Goal: Use online tool/utility: Utilize a website feature to perform a specific function

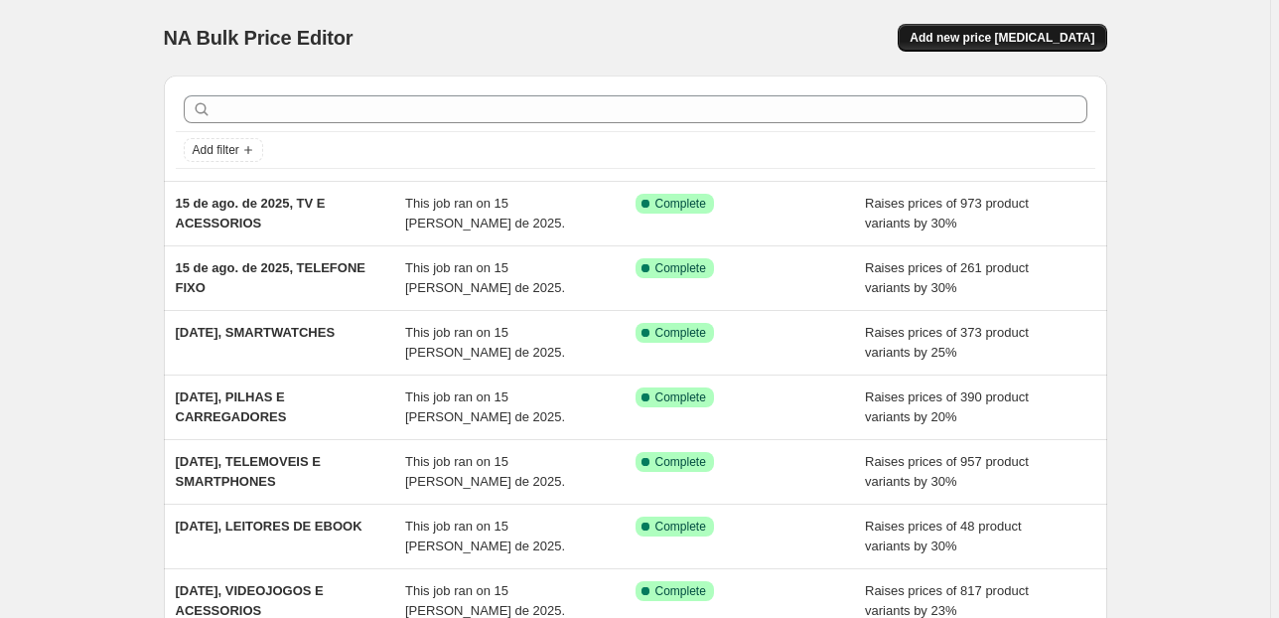
click at [965, 37] on span "Add new price [MEDICAL_DATA]" at bounding box center [1002, 38] width 185 height 16
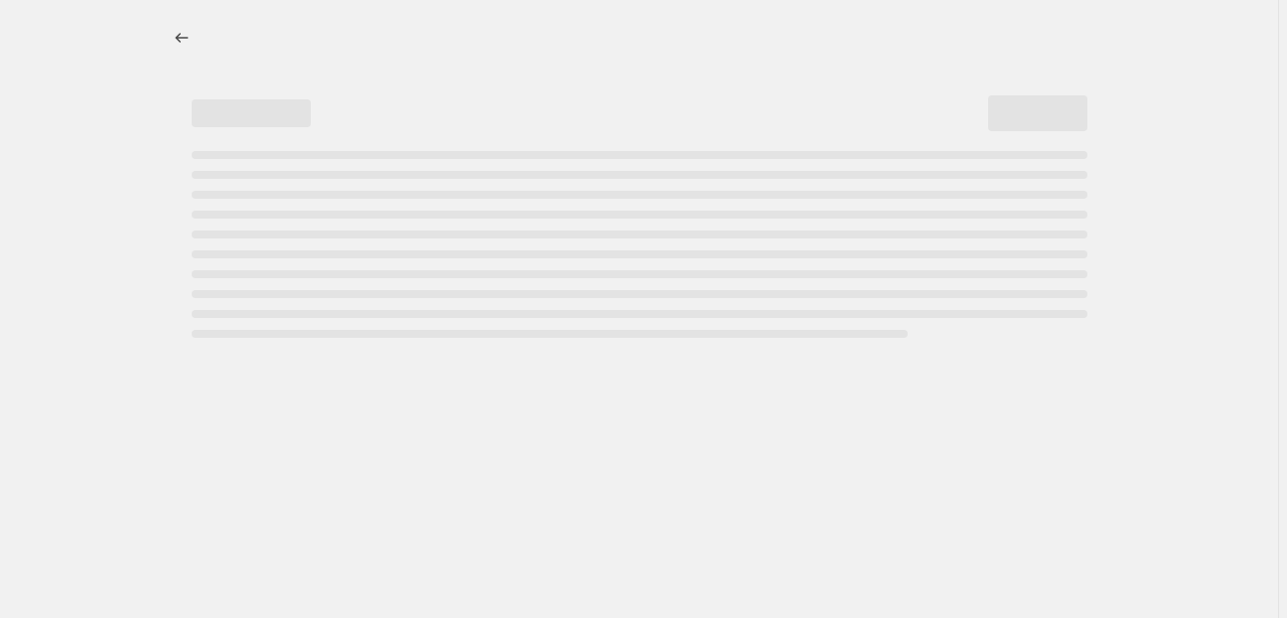
select select "percentage"
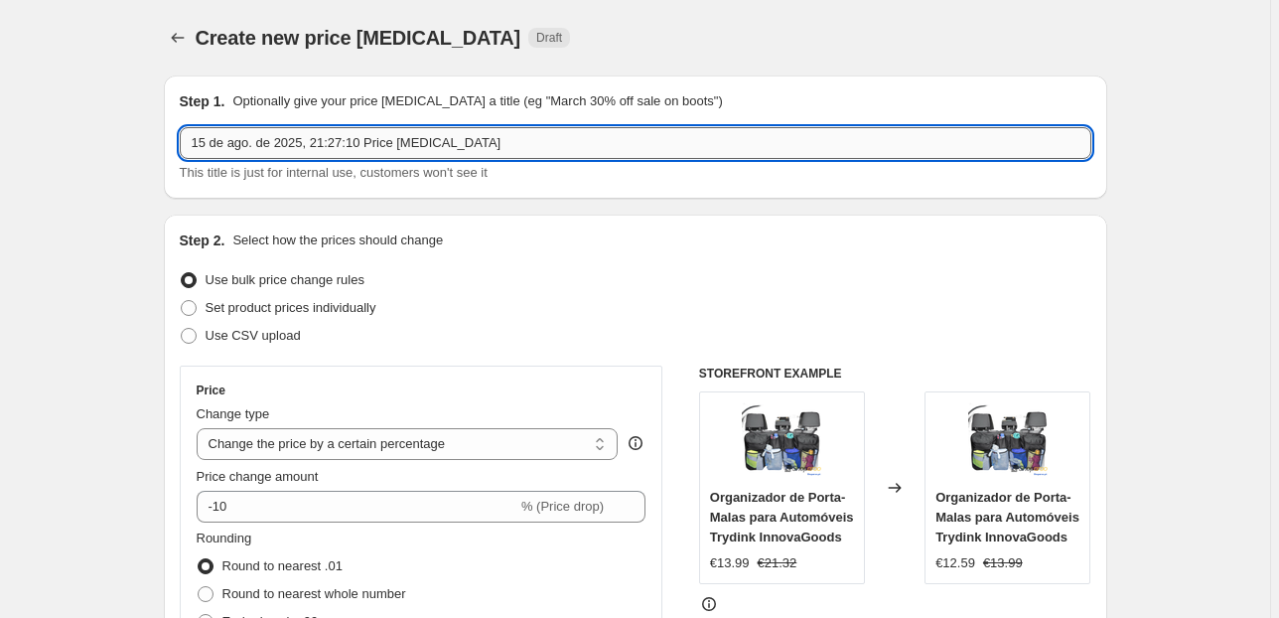
drag, startPoint x: 489, startPoint y: 143, endPoint x: 315, endPoint y: 139, distance: 173.8
click at [315, 139] on input "15 de ago. de 2025, 21:27:10 Price [MEDICAL_DATA]" at bounding box center [636, 143] width 912 height 32
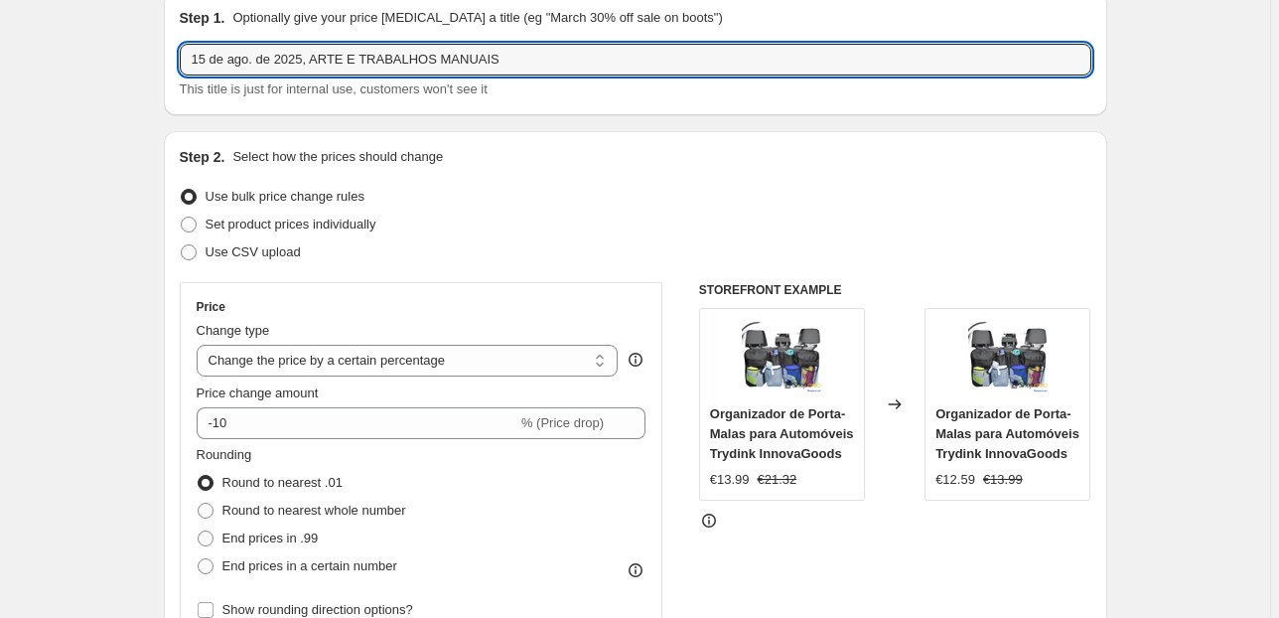
scroll to position [238, 0]
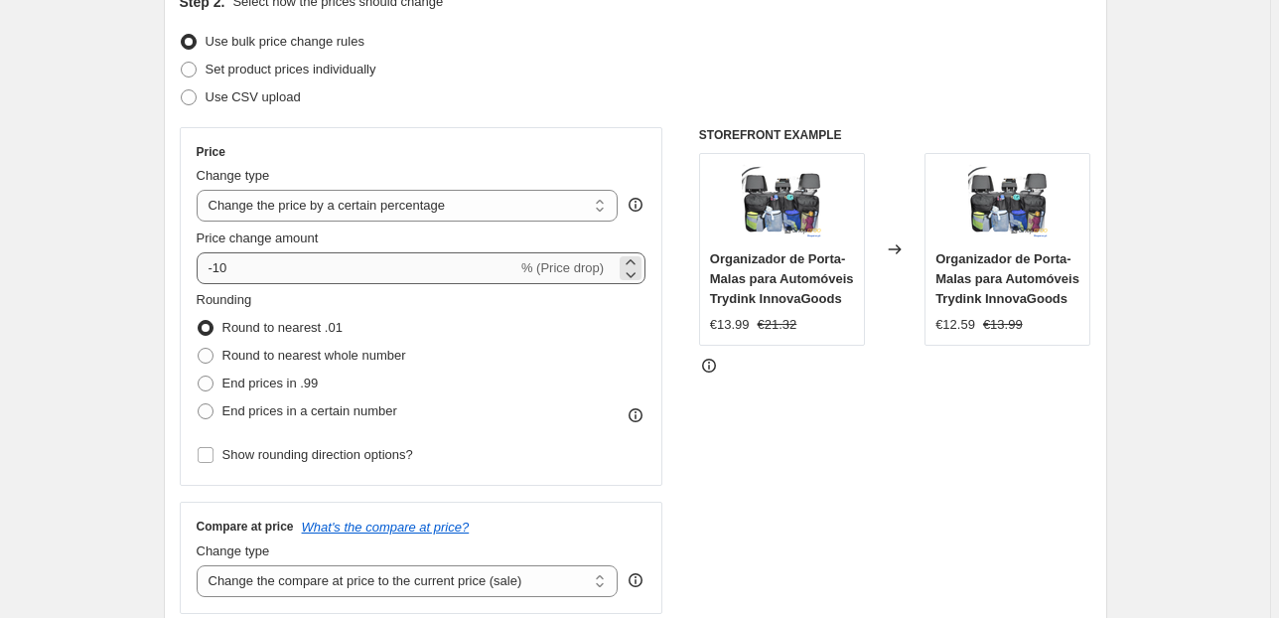
type input "15 de ago. de 2025, ARTE E TRABALHOS MANUAIS"
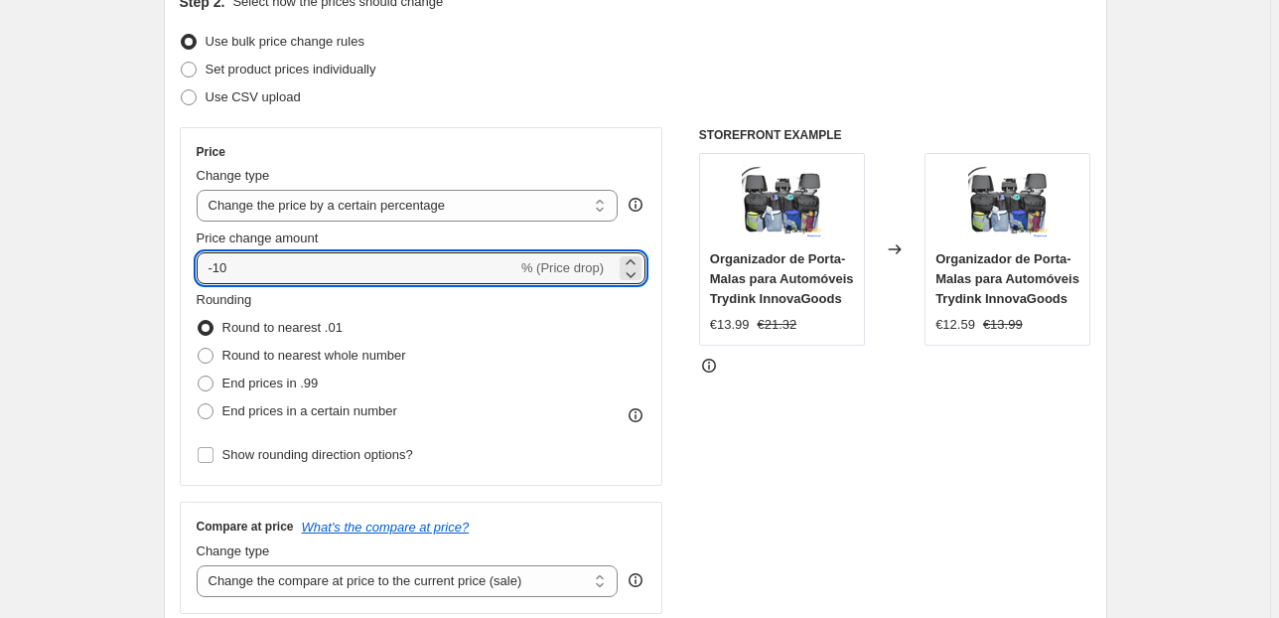
drag, startPoint x: 240, startPoint y: 276, endPoint x: 152, endPoint y: 280, distance: 88.5
type input "23"
click at [298, 388] on span "End prices in .99" at bounding box center [270, 382] width 96 height 15
click at [199, 376] on input "End prices in .99" at bounding box center [198, 375] width 1 height 1
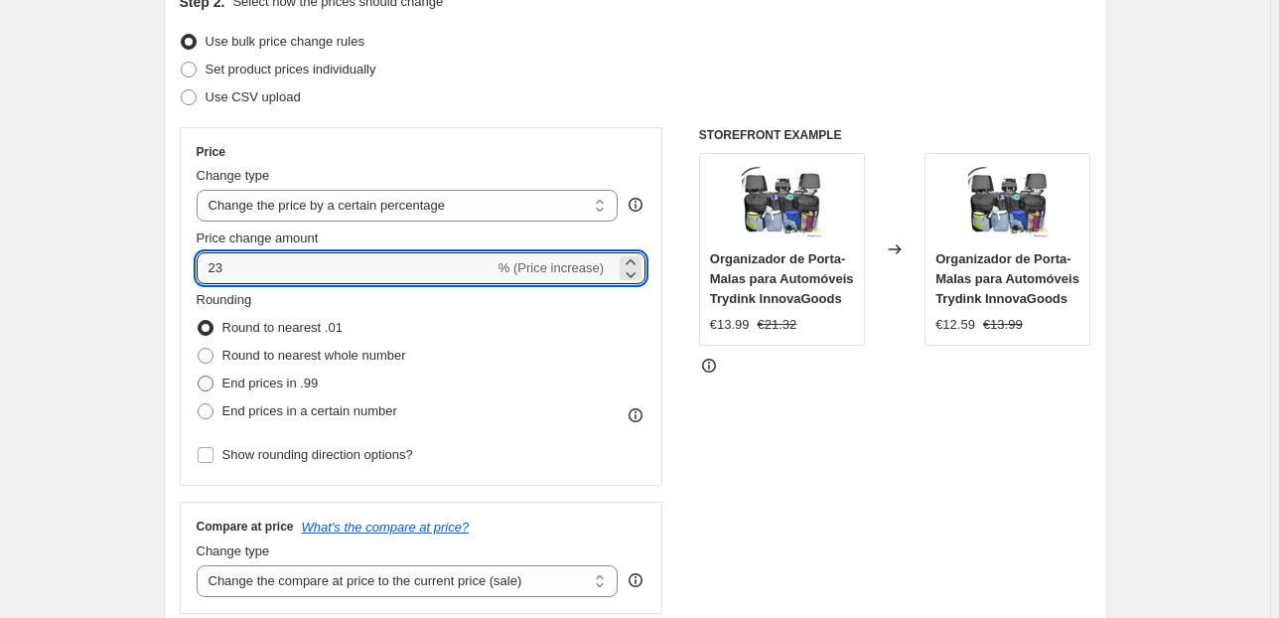
radio input "true"
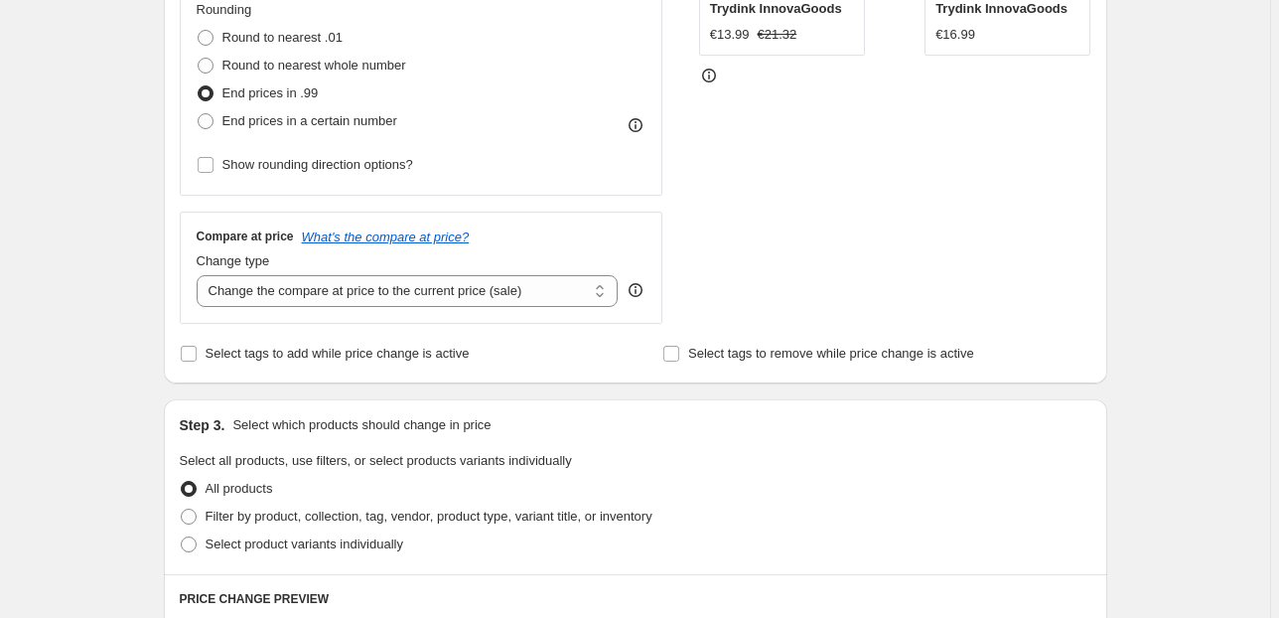
scroll to position [556, 0]
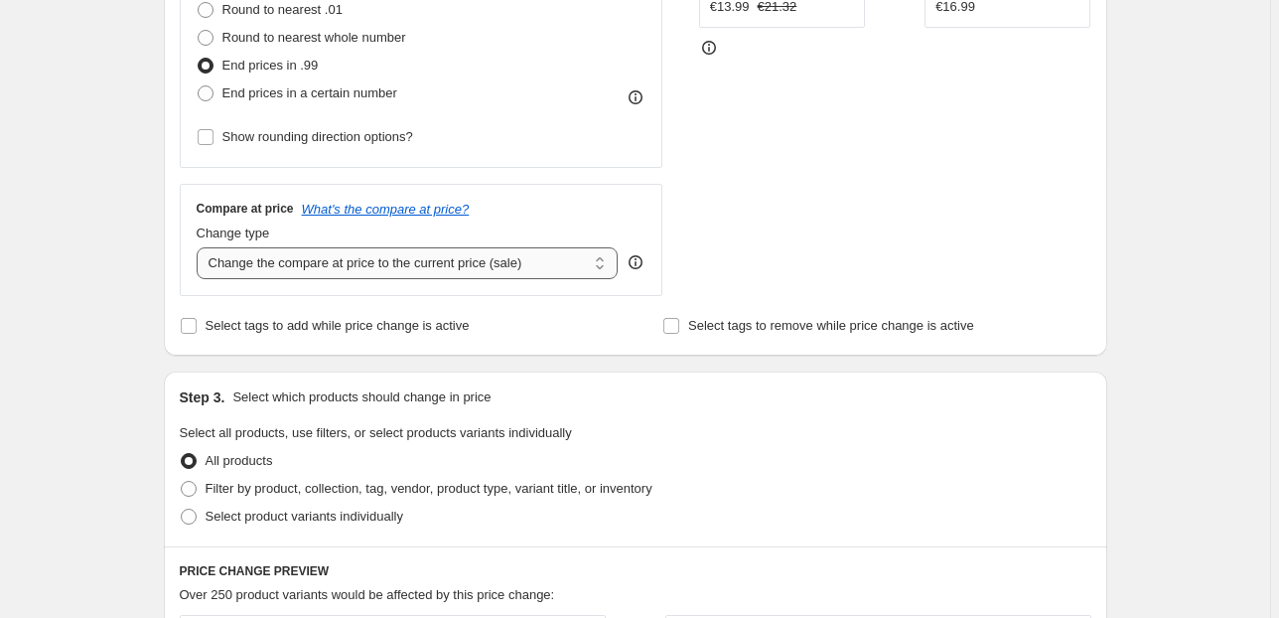
click at [450, 257] on select "Change the compare at price to the current price (sale) Change the compare at p…" at bounding box center [408, 263] width 422 height 32
click at [556, 265] on select "Change the compare at price to the current price (sale) Change the compare at p…" at bounding box center [408, 263] width 422 height 32
select select "pp"
click at [200, 247] on select "Change the compare at price to the current price (sale) Change the compare at p…" at bounding box center [408, 263] width 422 height 32
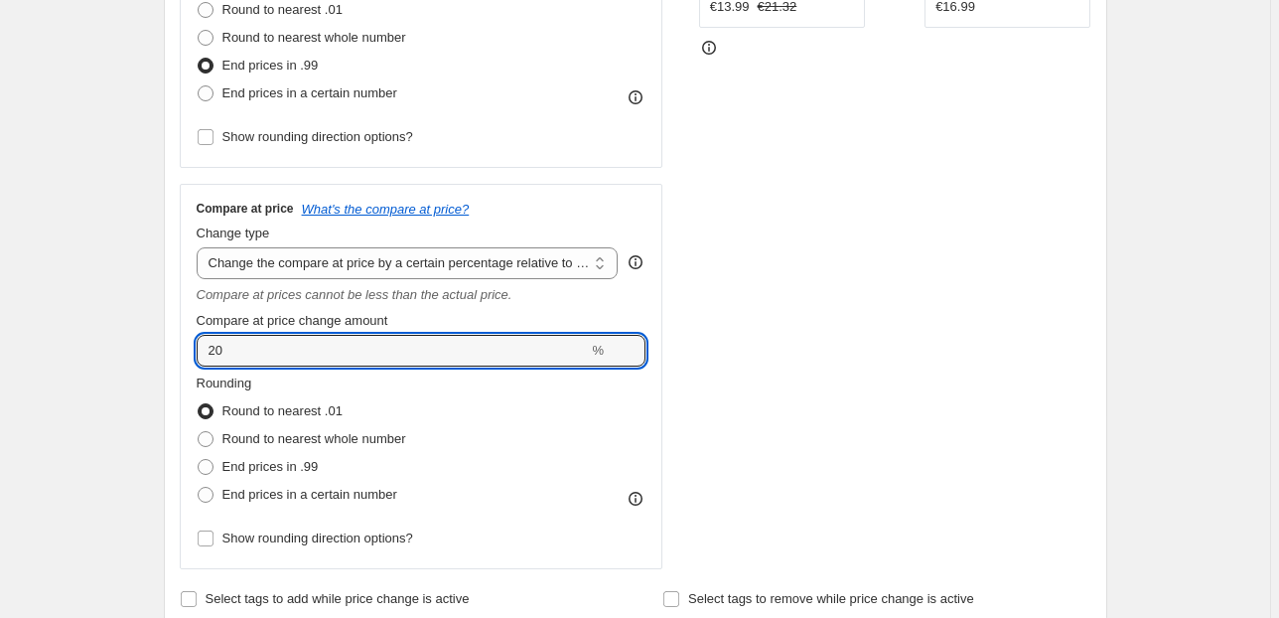
drag, startPoint x: 212, startPoint y: 352, endPoint x: 168, endPoint y: 357, distance: 44.0
click at [169, 357] on div "Step 2. Select how the prices should change Use bulk price change rules Set pro…" at bounding box center [635, 143] width 943 height 970
type input "50"
click at [147, 322] on div "Create new price [MEDICAL_DATA]. This page is ready Create new price [MEDICAL_D…" at bounding box center [635, 586] width 991 height 2284
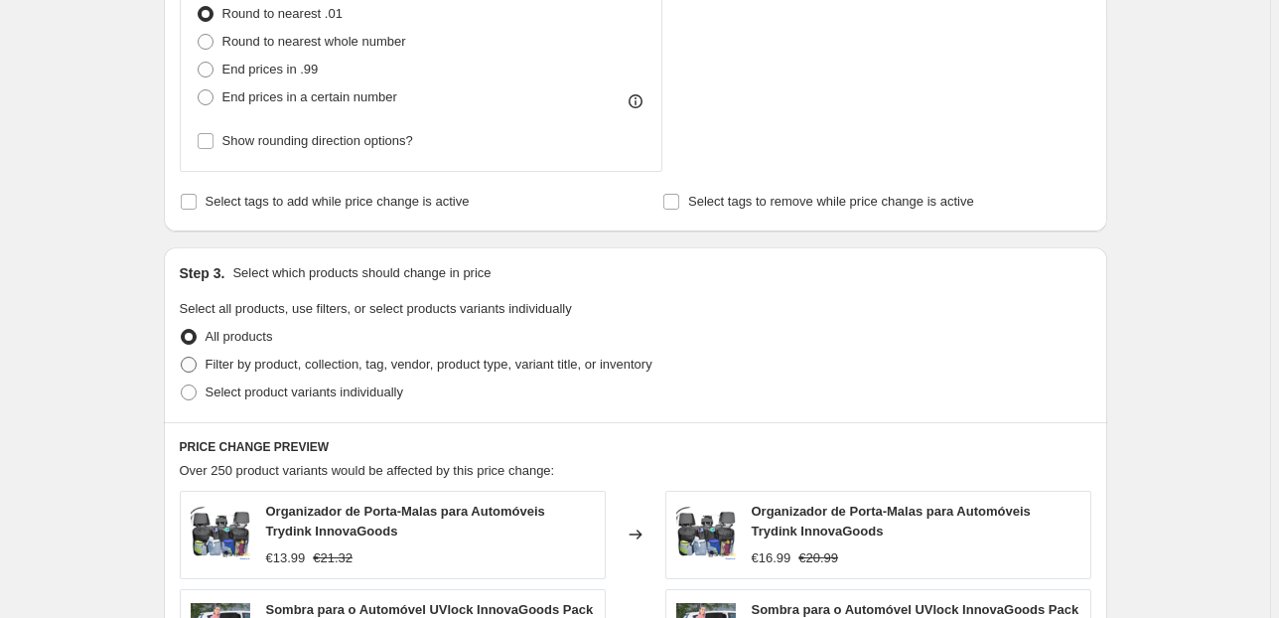
click at [334, 365] on span "Filter by product, collection, tag, vendor, product type, variant title, or inv…" at bounding box center [429, 364] width 447 height 15
click at [182, 358] on input "Filter by product, collection, tag, vendor, product type, variant title, or inv…" at bounding box center [181, 357] width 1 height 1
radio input "true"
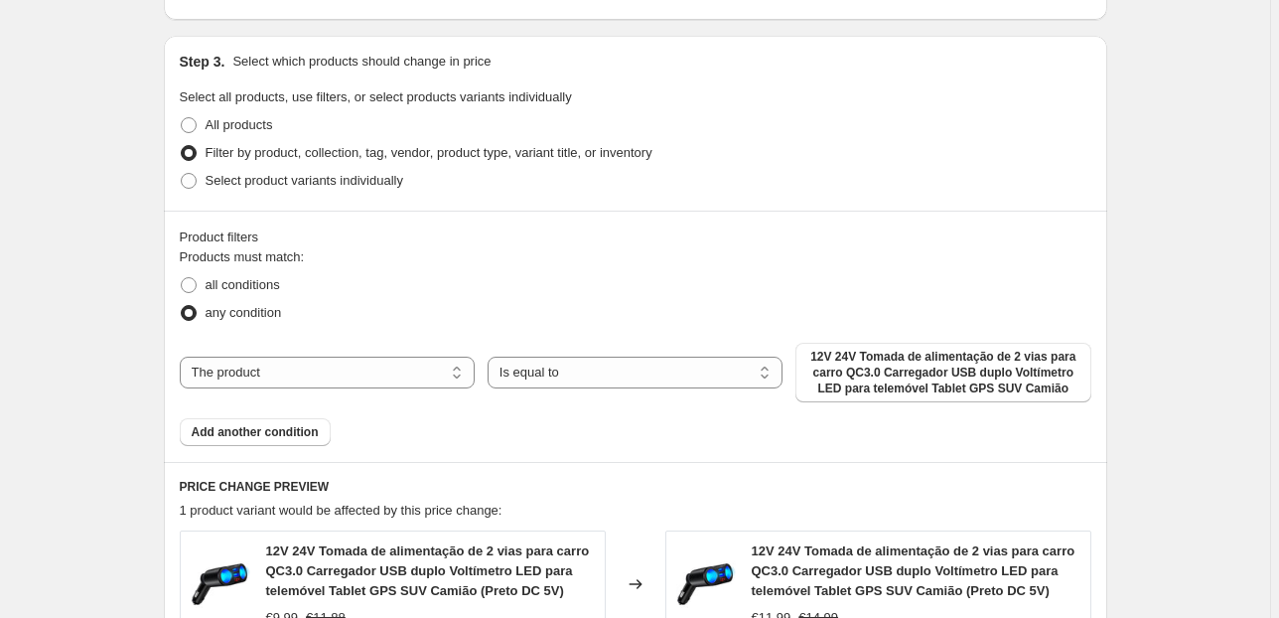
scroll to position [1192, 0]
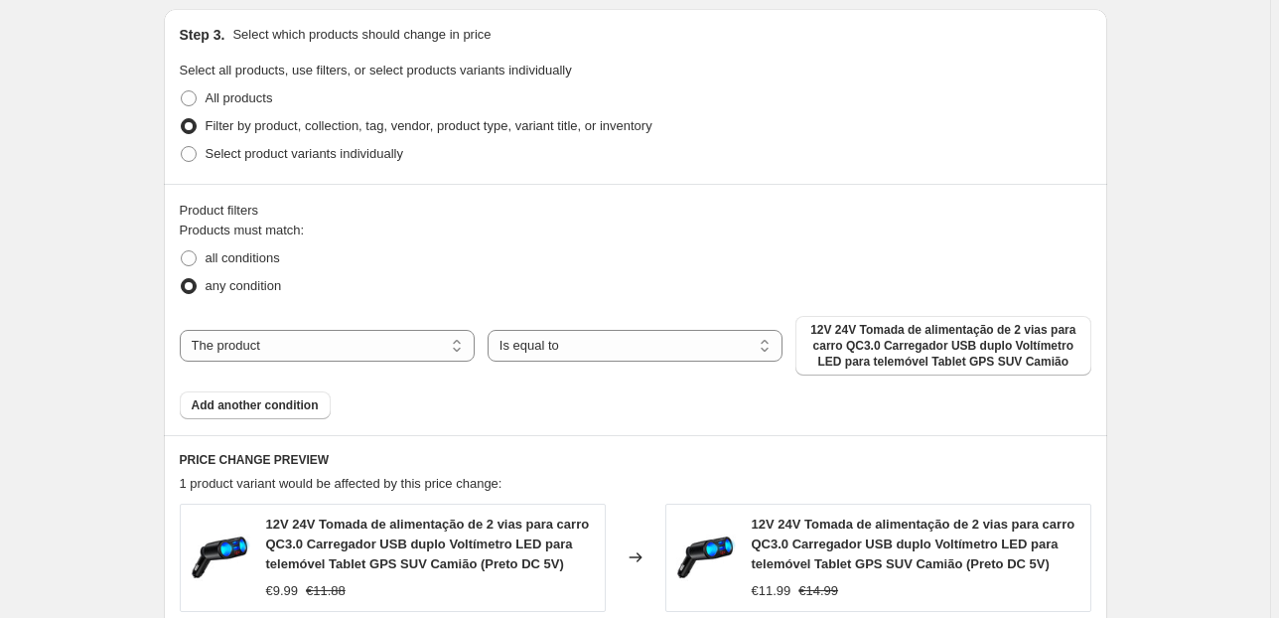
click at [358, 321] on div "The product The product's collection The product's tag The product's vendor The…" at bounding box center [636, 346] width 912 height 60
click at [354, 346] on select "The product The product's collection The product's tag The product's vendor The…" at bounding box center [327, 346] width 295 height 32
select select "collection"
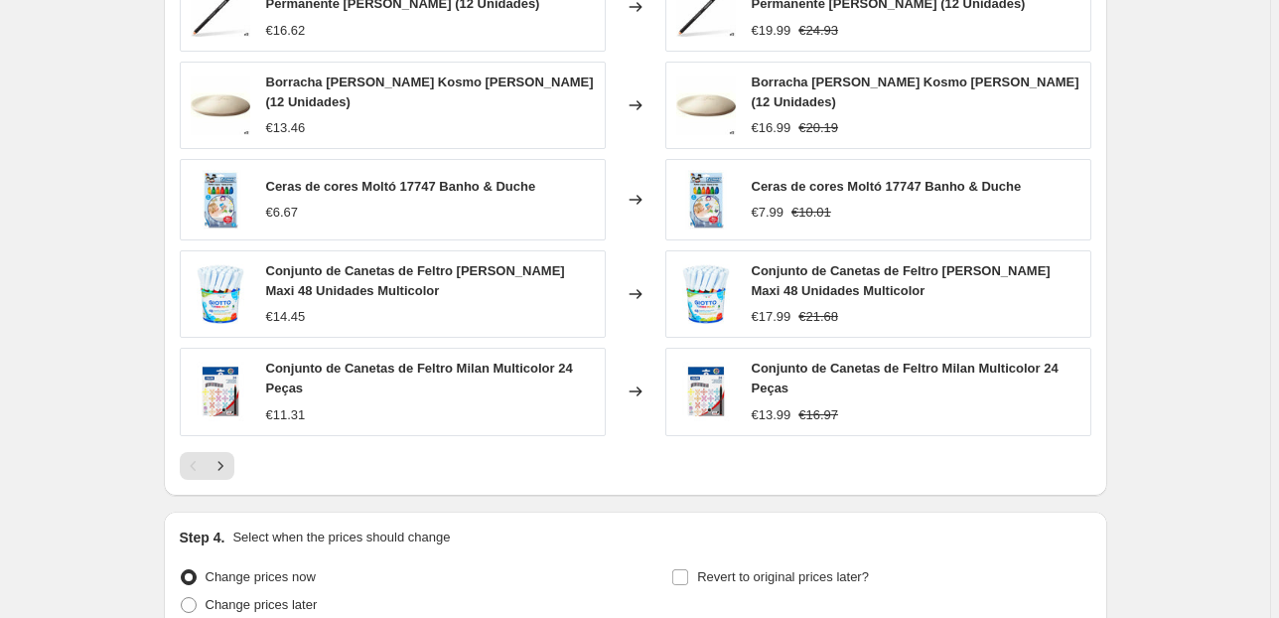
scroll to position [1879, 0]
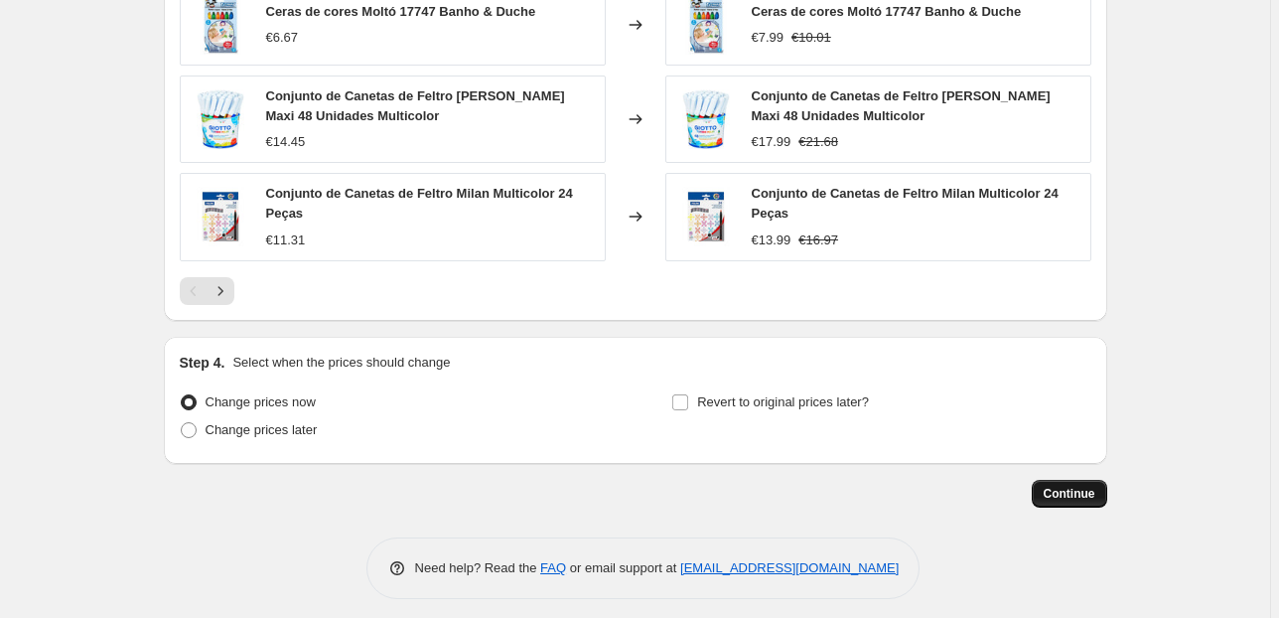
click at [1041, 485] on button "Continue" at bounding box center [1069, 494] width 75 height 28
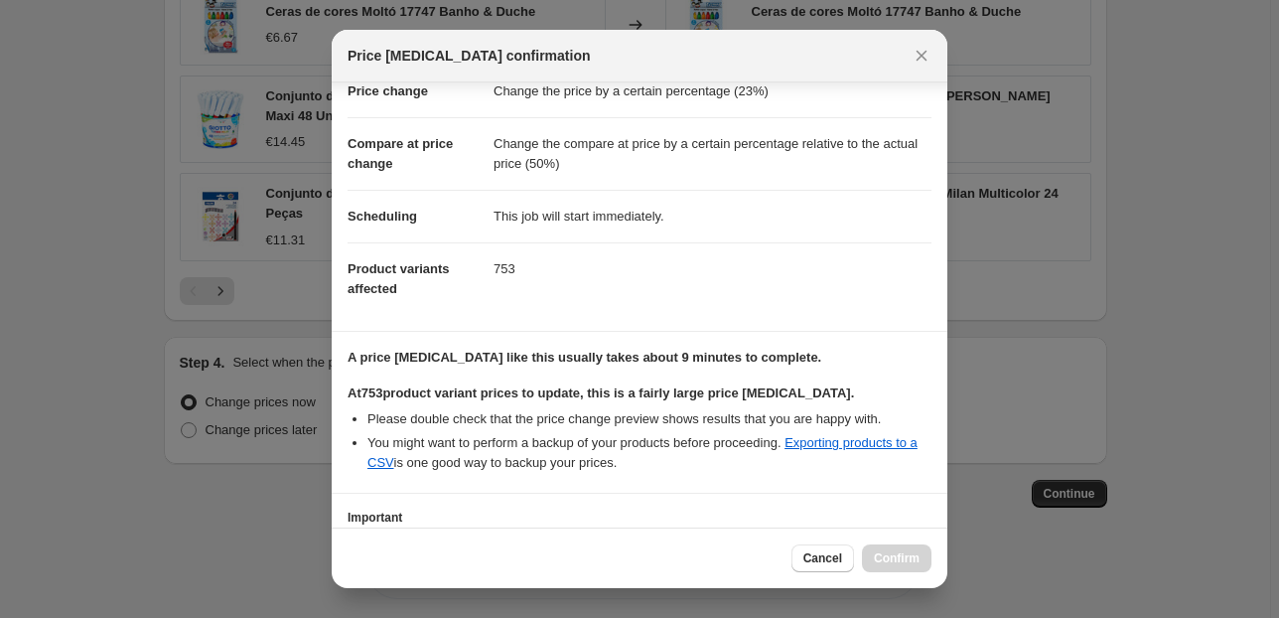
scroll to position [203, 0]
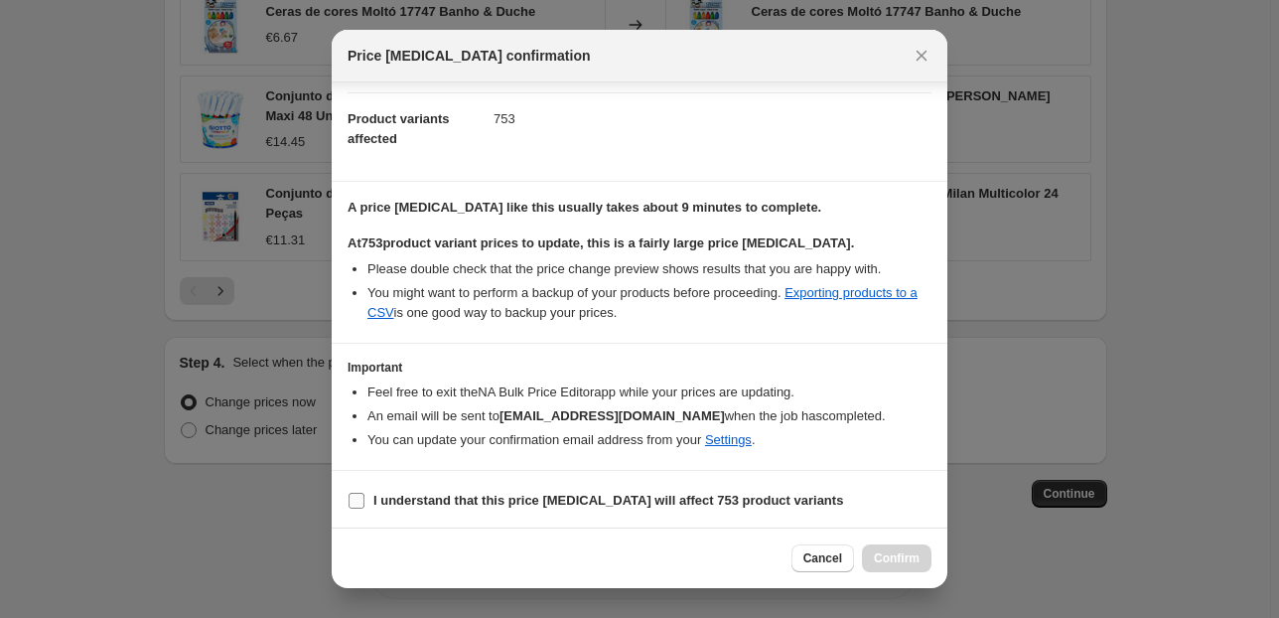
click at [352, 503] on input "I understand that this price [MEDICAL_DATA] will affect 753 product variants" at bounding box center [357, 501] width 16 height 16
checkbox input "true"
click at [911, 551] on span "Confirm" at bounding box center [897, 558] width 46 height 16
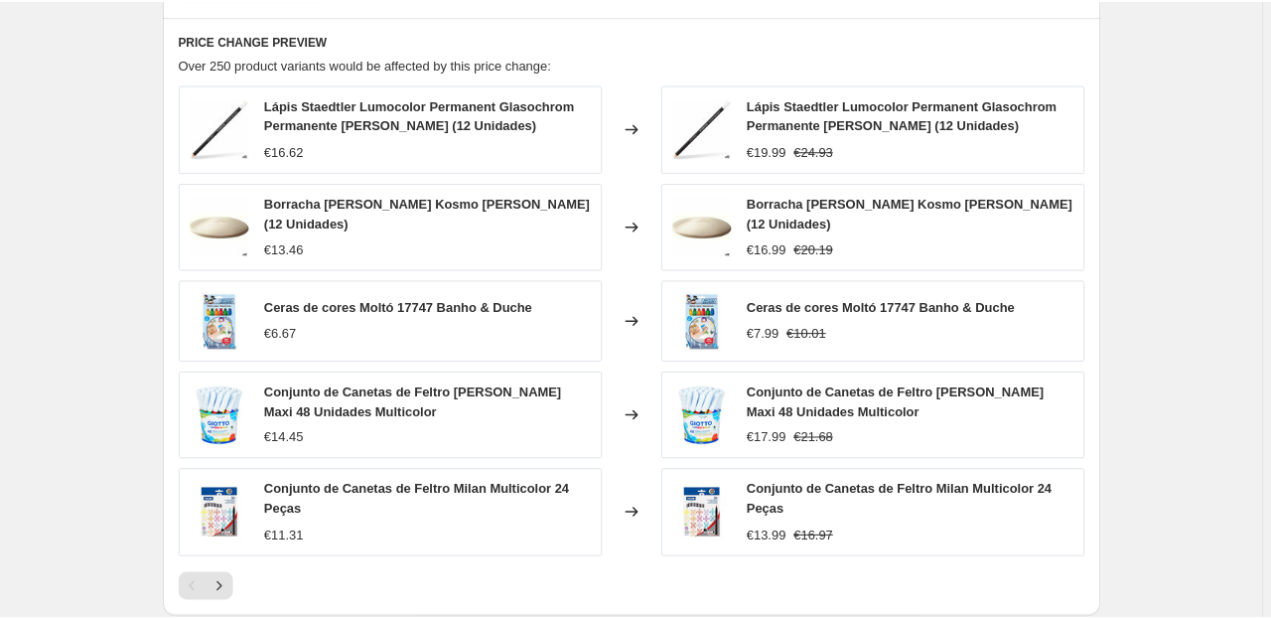
scroll to position [1613, 0]
